Goal: Information Seeking & Learning: Learn about a topic

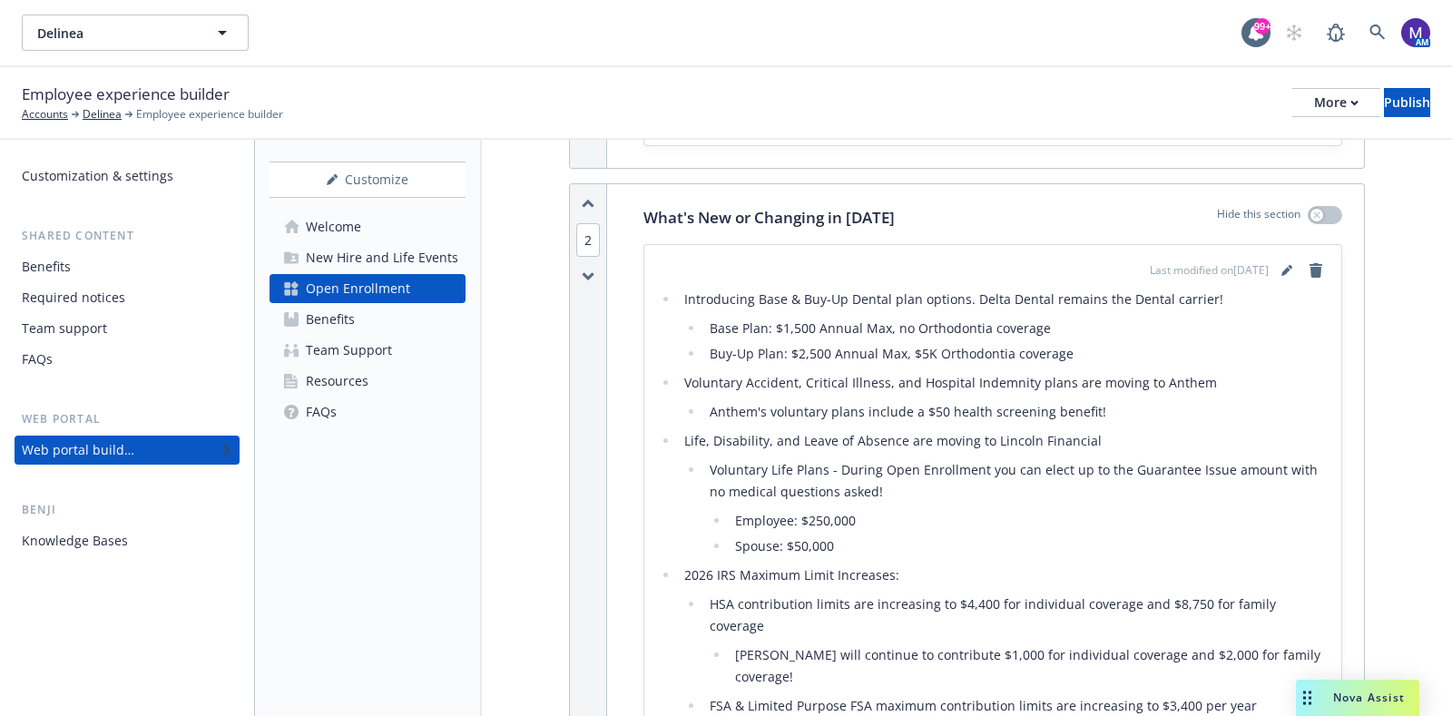
scroll to position [1021, 0]
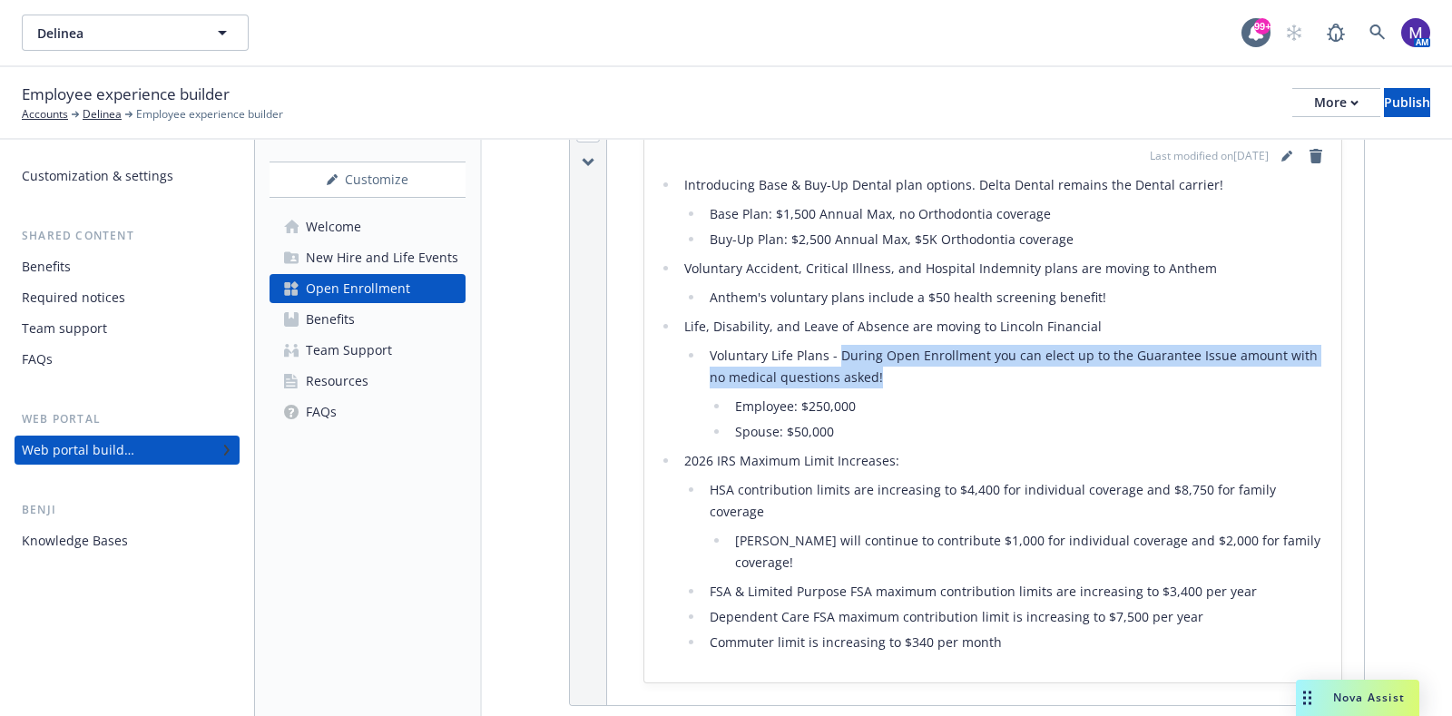
drag, startPoint x: 915, startPoint y: 371, endPoint x: 839, endPoint y: 349, distance: 78.4
click at [839, 349] on li "Voluntary Life Plans - During Open Enrollment you can elect up to the Guarantee…" at bounding box center [1015, 394] width 622 height 98
copy li "During Open Enrollment you can elect up to the Guarantee Issue amount with no m…"
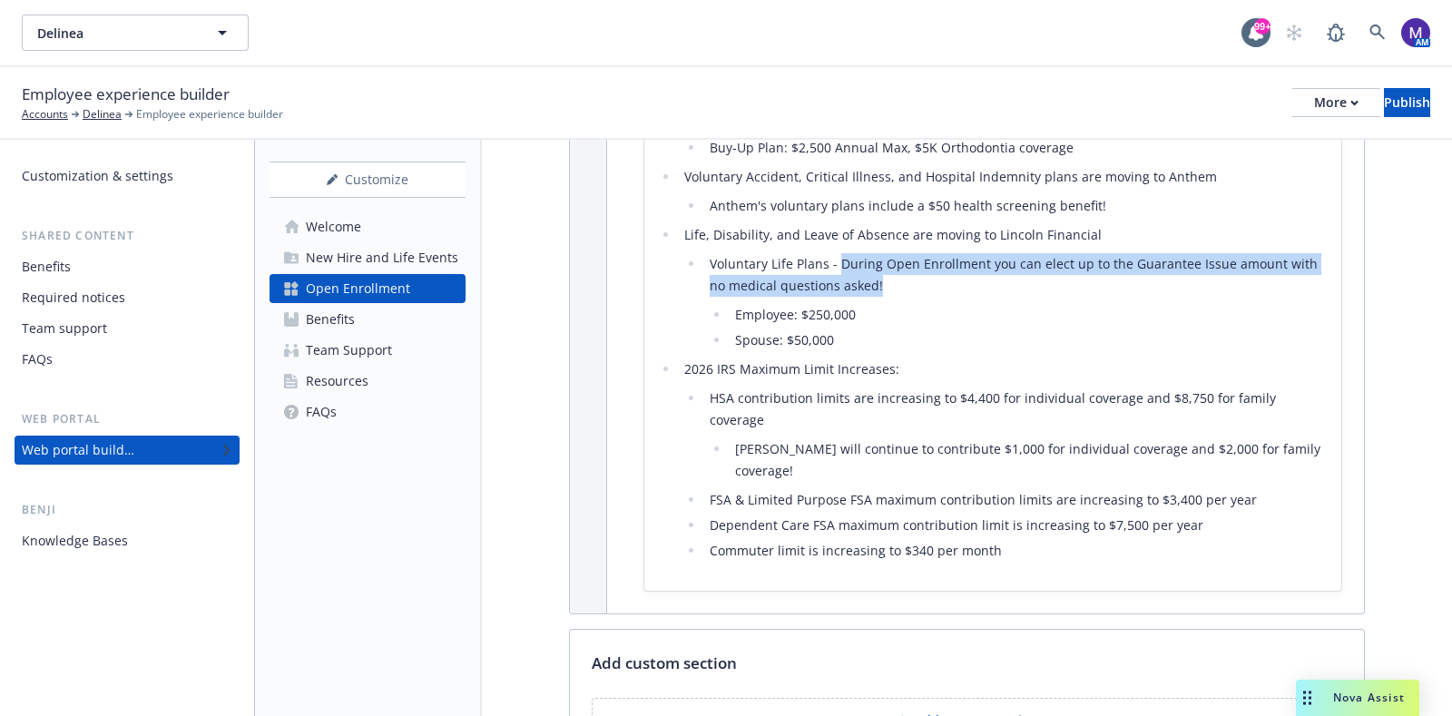
scroll to position [1134, 0]
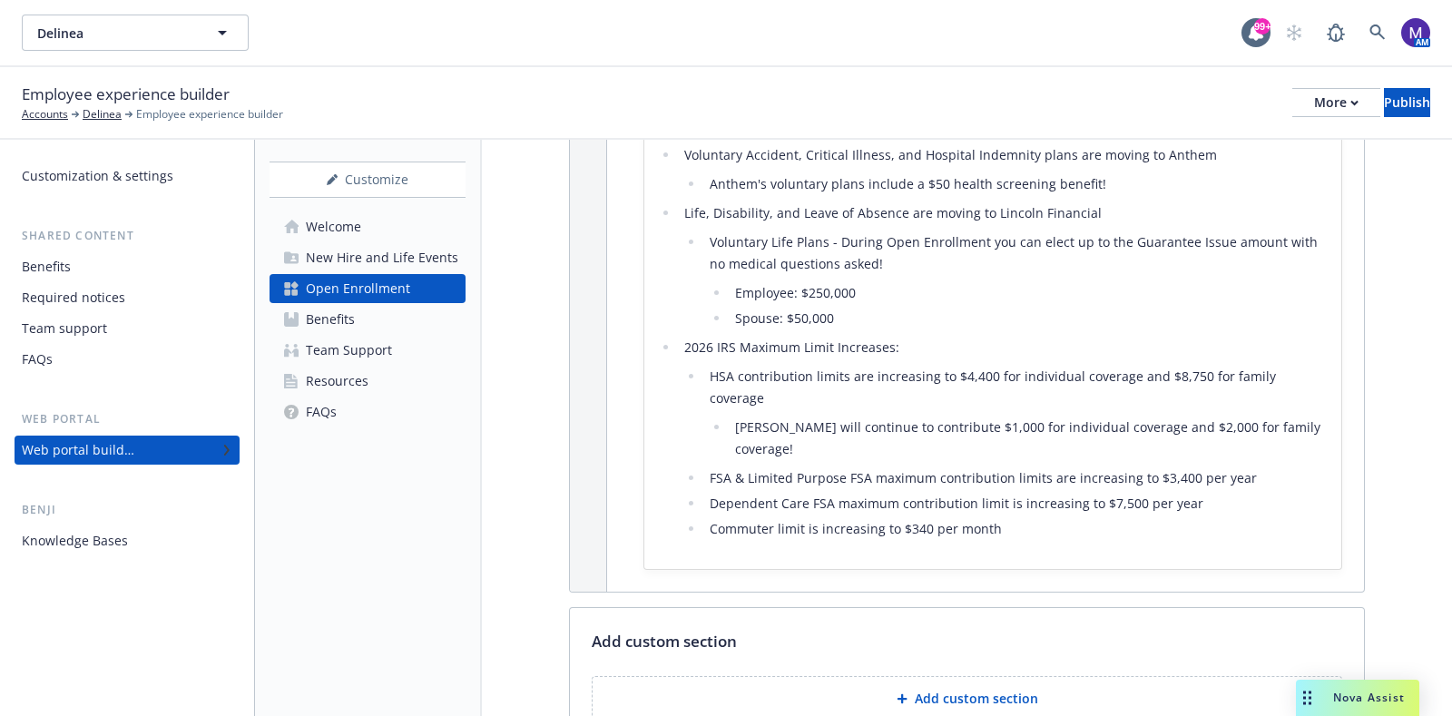
click at [978, 291] on li "Employee: $250,000" at bounding box center [1027, 293] width 597 height 22
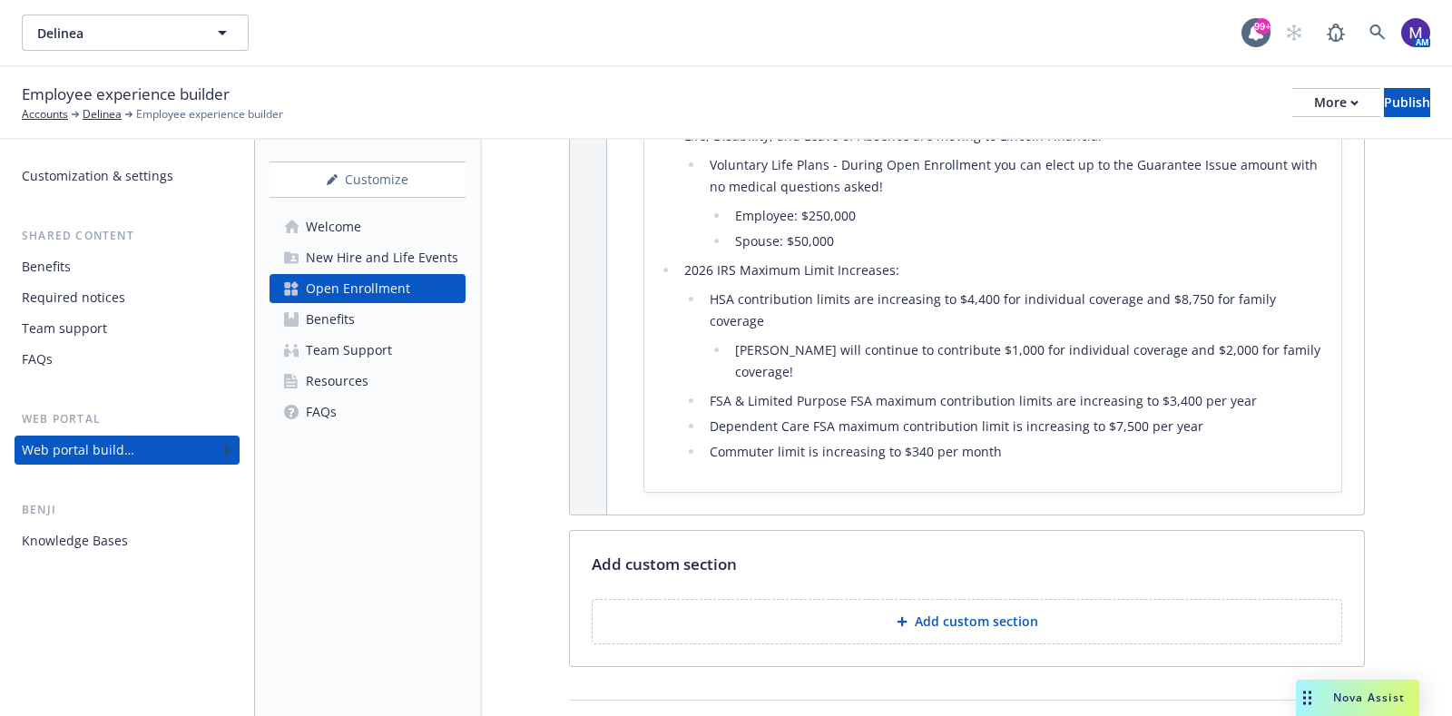
scroll to position [1248, 0]
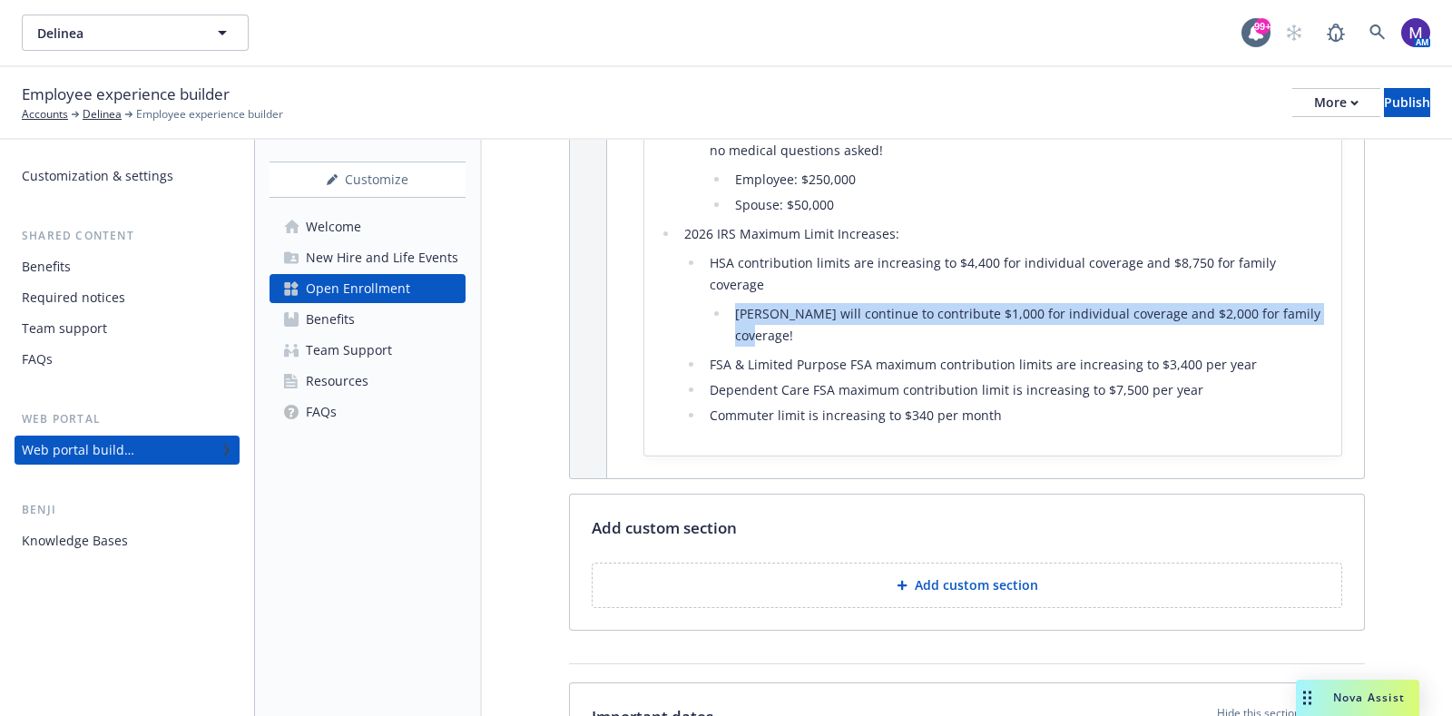
drag, startPoint x: 1319, startPoint y: 313, endPoint x: 699, endPoint y: 305, distance: 620.7
click at [699, 305] on div "Last modified on [DATE] Introducing Base & Buy-Up Dental plan options. Delta De…" at bounding box center [992, 180] width 697 height 552
copy li "[PERSON_NAME] will continue to contribute $1,000 for individual coverage and $2…"
click at [1375, 295] on div "Media content Hide this section Select a image/video with landscape orientation…" at bounding box center [967, 460] width 970 height 3137
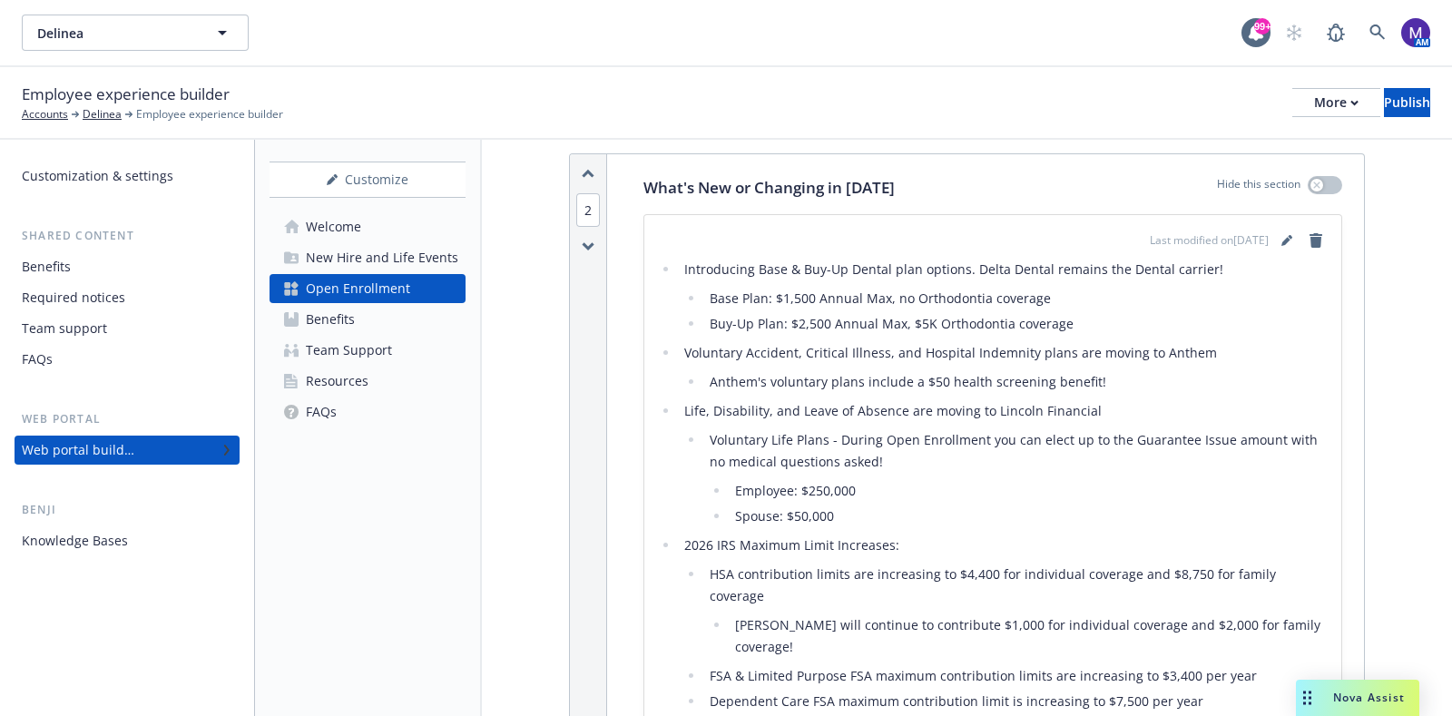
scroll to position [906, 0]
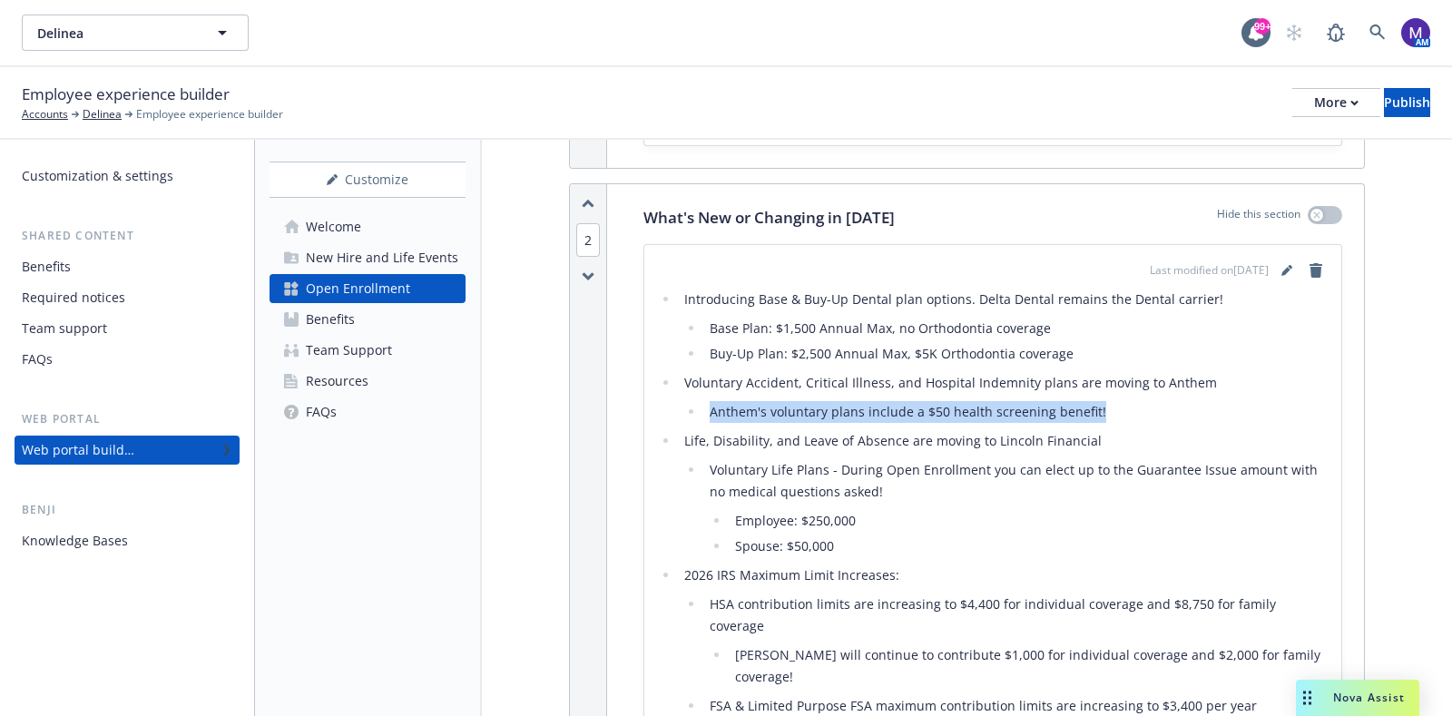
drag, startPoint x: 1115, startPoint y: 401, endPoint x: 703, endPoint y: 416, distance: 412.2
click at [704, 416] on li "Anthem's voluntary plans include a $50 health screening benefit!" at bounding box center [1015, 412] width 622 height 22
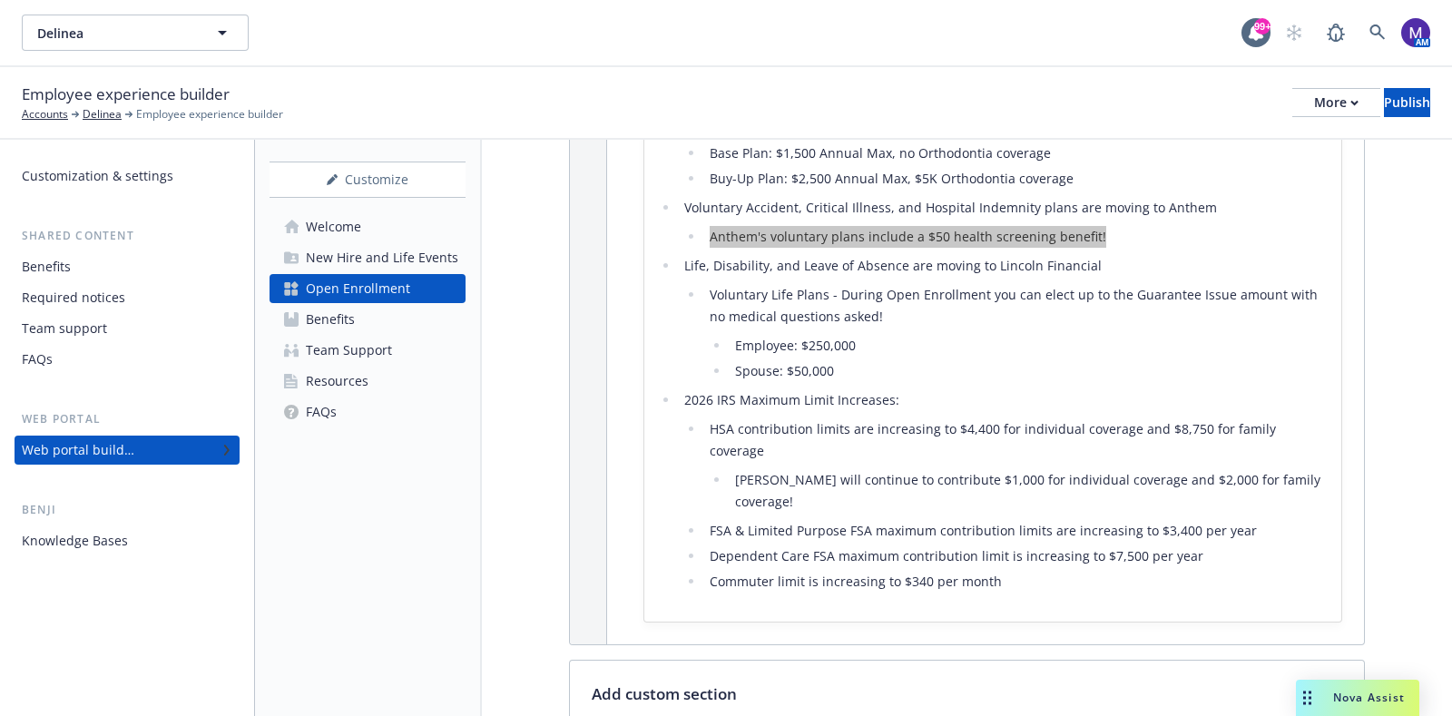
scroll to position [1248, 0]
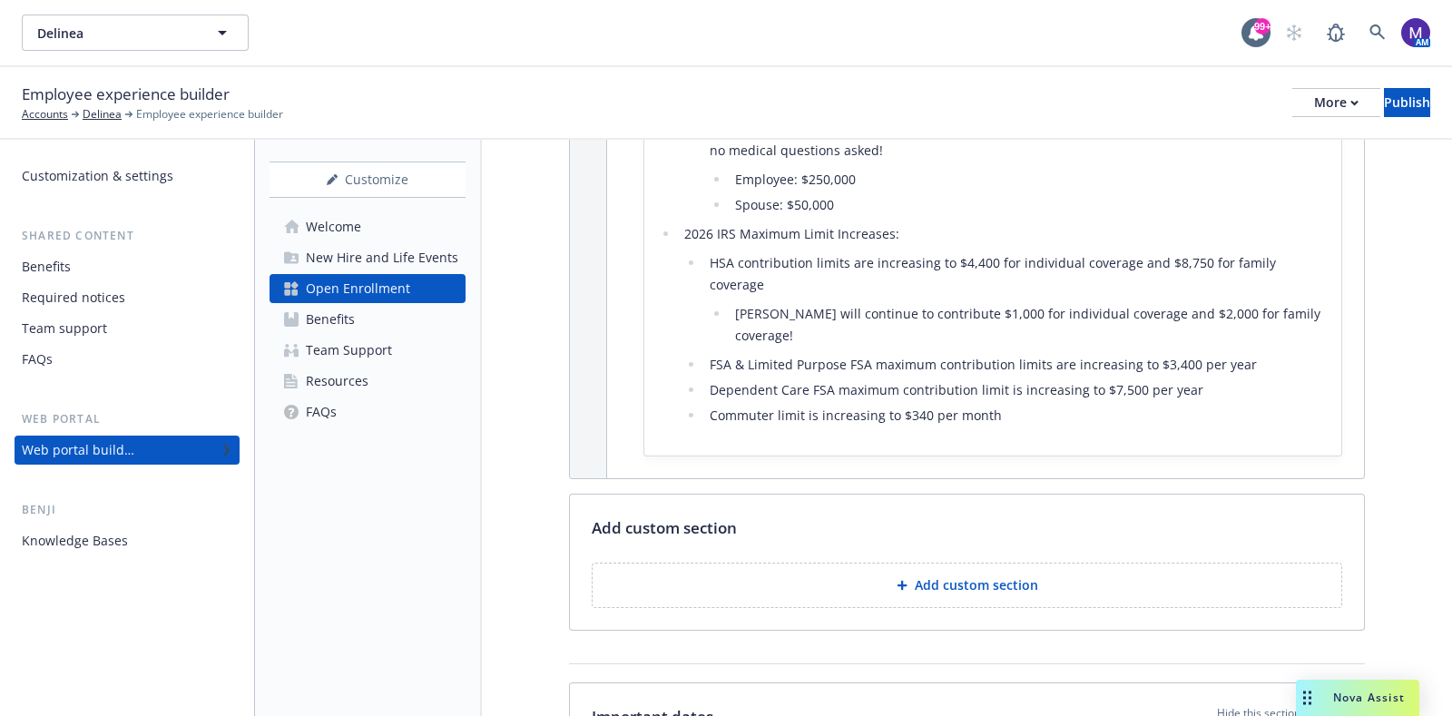
drag, startPoint x: 1371, startPoint y: 377, endPoint x: 1081, endPoint y: 401, distance: 291.3
click at [1371, 377] on div "Media content Hide this section Select a image/video with landscape orientation…" at bounding box center [967, 460] width 970 height 3137
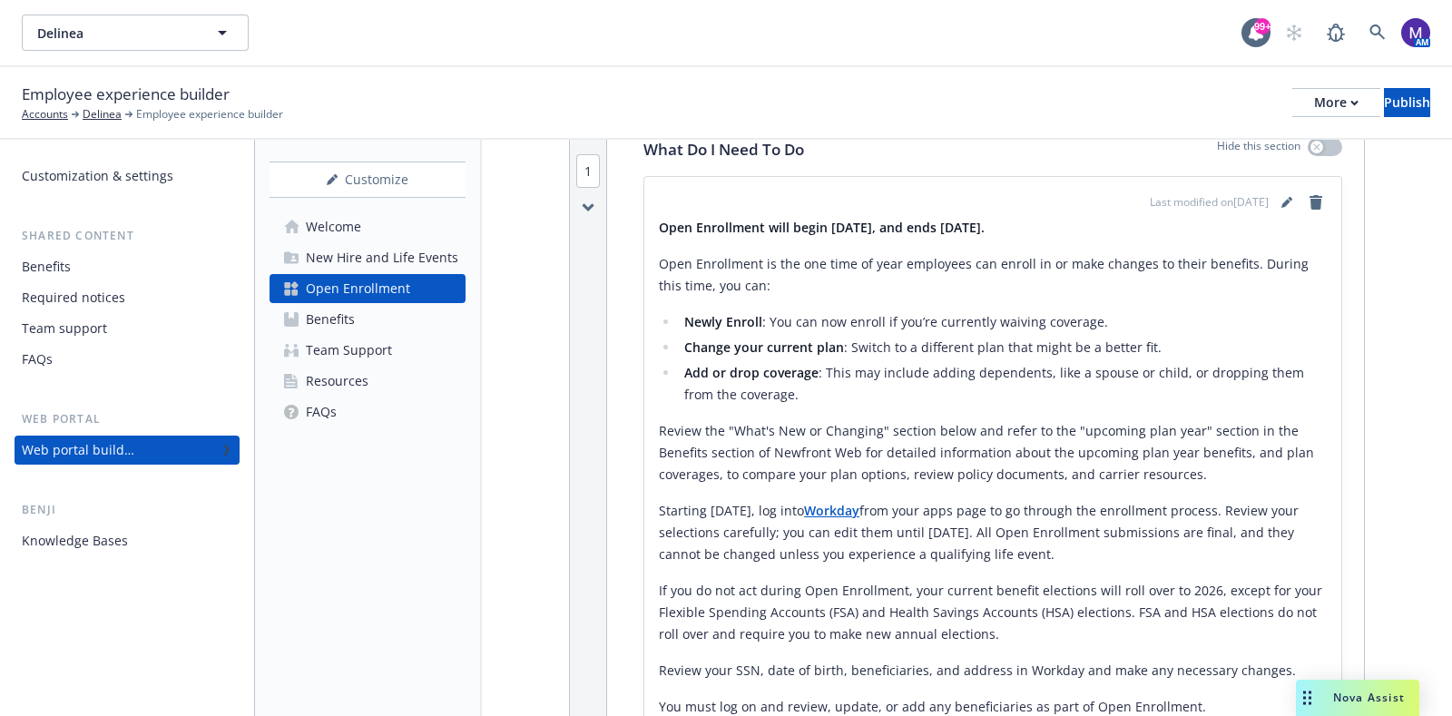
scroll to position [340, 0]
